Goal: Use online tool/utility: Utilize a website feature to perform a specific function

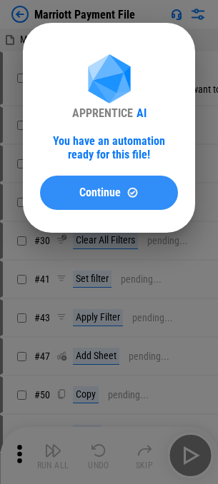
click at [137, 199] on img at bounding box center [132, 192] width 12 height 12
